Goal: Task Accomplishment & Management: Manage account settings

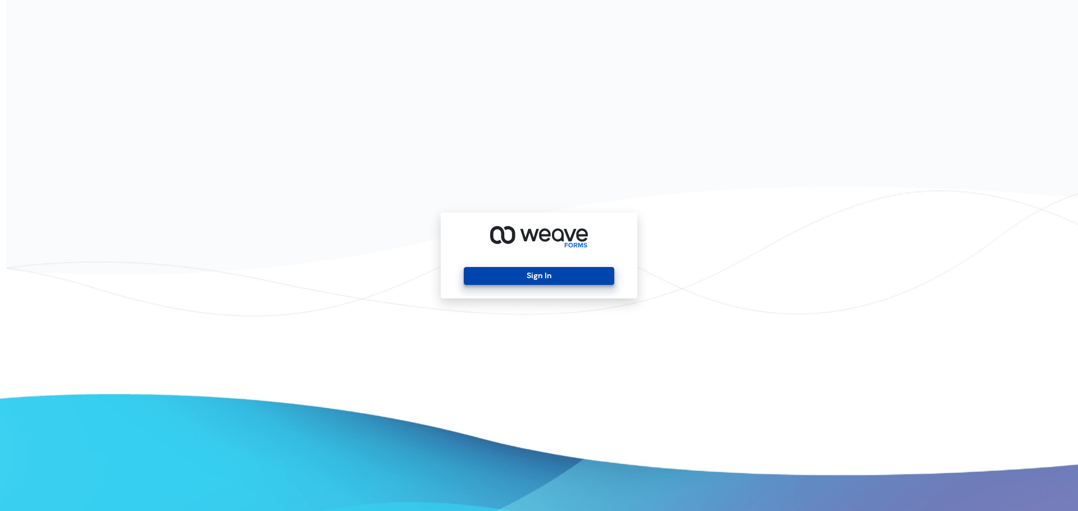
click at [532, 274] on button "Sign In" at bounding box center [539, 276] width 150 height 18
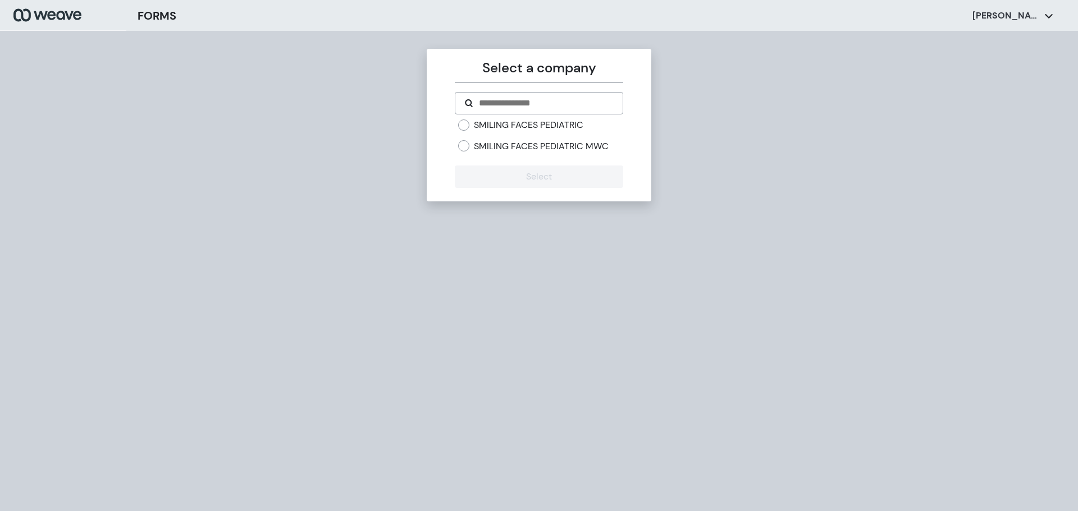
click at [602, 152] on label "SMILING FACES PEDIATRIC MWC" at bounding box center [541, 146] width 135 height 12
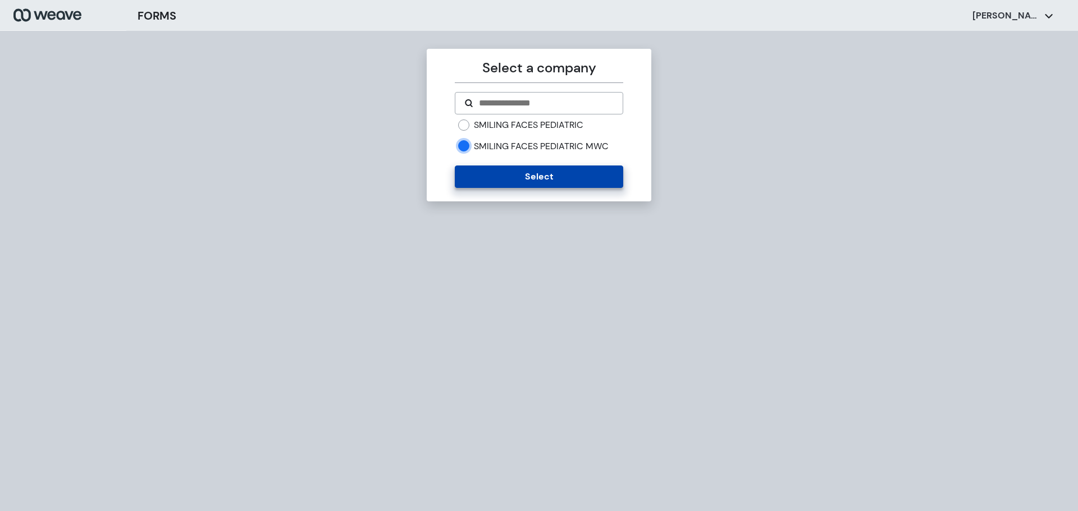
click at [580, 183] on button "Select" at bounding box center [539, 177] width 168 height 22
